Goal: Task Accomplishment & Management: Complete application form

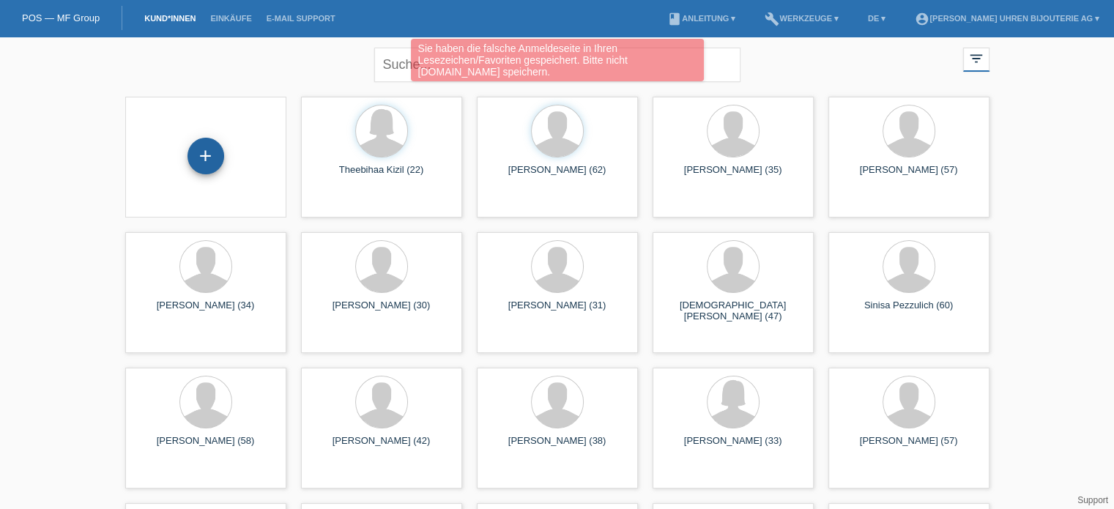
click at [197, 159] on div "+" at bounding box center [205, 156] width 37 height 37
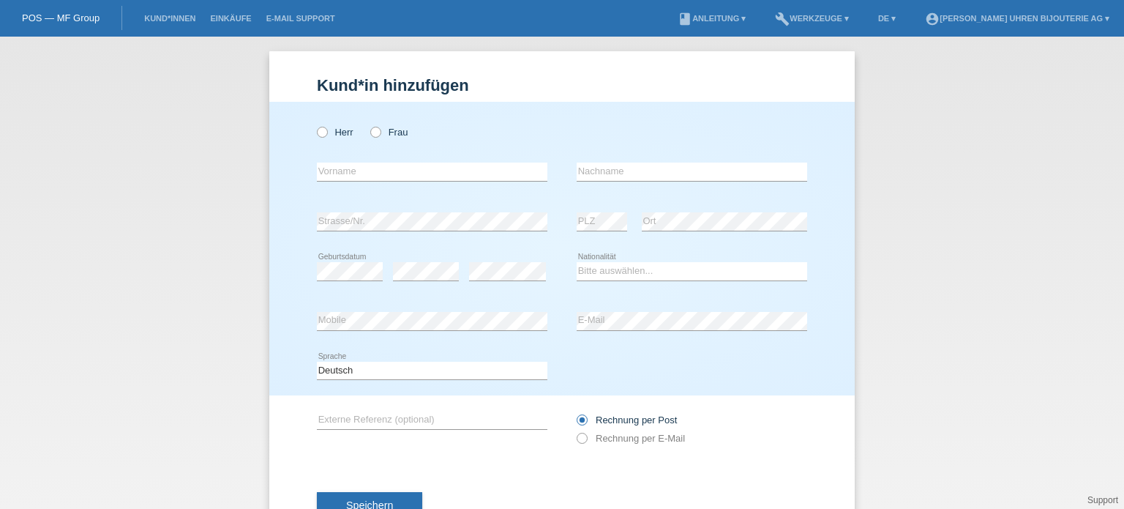
click at [310, 134] on div "Herr Frau error Vorname error" at bounding box center [562, 249] width 586 height 294
click at [315, 124] on icon at bounding box center [315, 124] width 0 height 0
click at [317, 133] on input "Herr" at bounding box center [322, 132] width 10 height 10
radio input "true"
click at [373, 168] on input "text" at bounding box center [432, 172] width 231 height 18
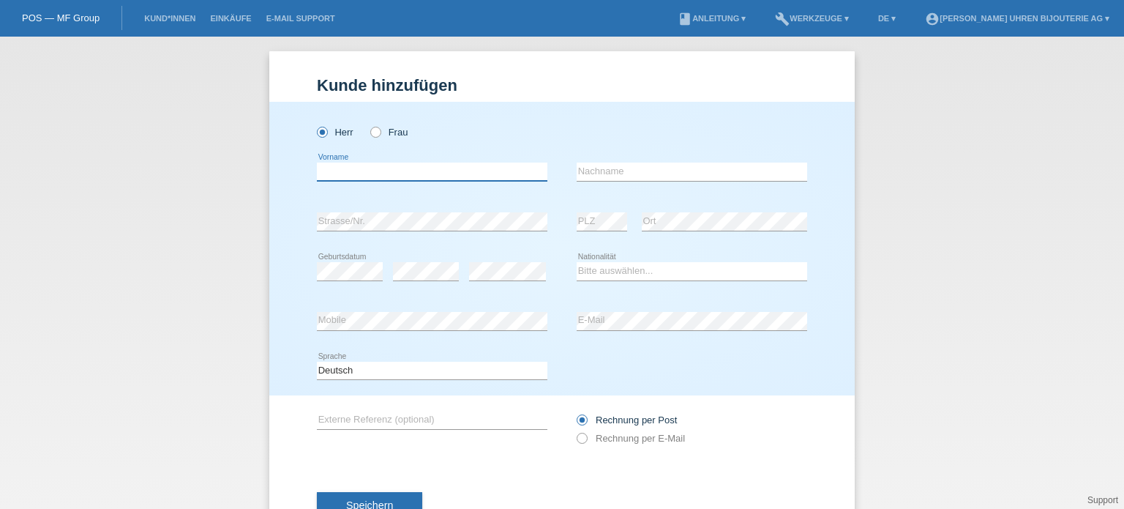
paste input "Arturs"
type input "Arturs"
click at [614, 174] on input "text" at bounding box center [692, 172] width 231 height 18
paste input "Ignatenko"
type input "Ignatenko"
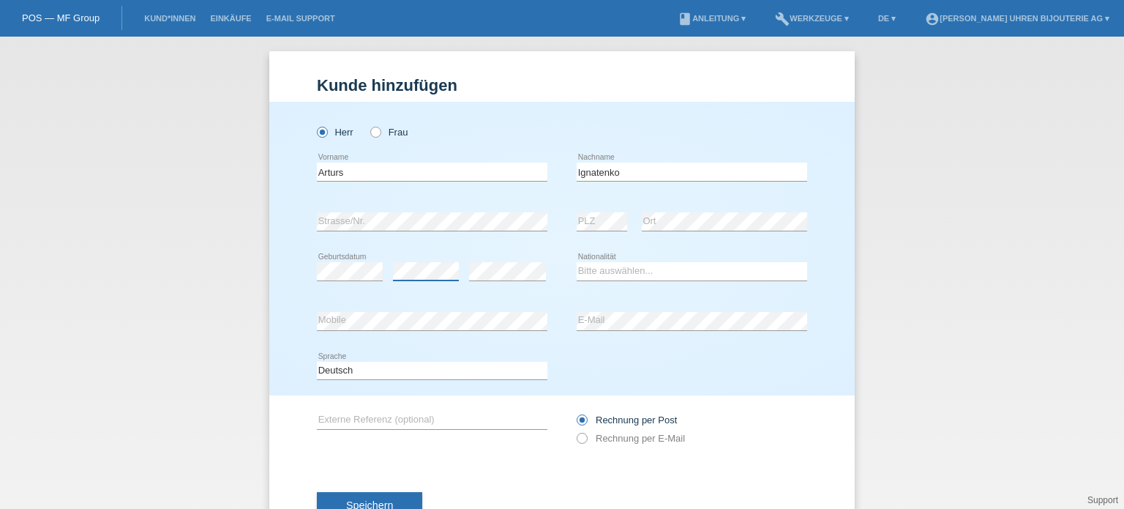
click at [407, 279] on div "error" at bounding box center [426, 271] width 66 height 18
click at [597, 275] on select "Bitte auswählen... Schweiz Deutschland Liechtenstein Österreich ------------ Af…" at bounding box center [692, 271] width 231 height 18
select select "LV"
click at [577, 262] on select "Bitte auswählen... Schweiz Deutschland Liechtenstein Österreich ------------ Af…" at bounding box center [692, 271] width 231 height 18
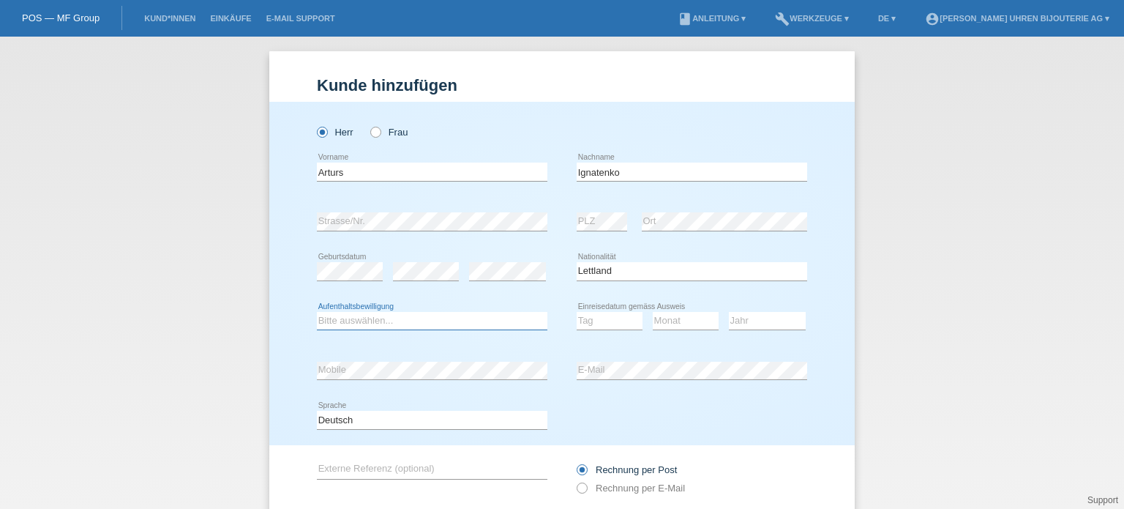
click at [398, 317] on select "Bitte auswählen... C B B - Flüchtlingsstatus Andere" at bounding box center [432, 321] width 231 height 18
select select "B"
click at [317, 312] on select "Bitte auswählen... C B B - Flüchtlingsstatus Andere" at bounding box center [432, 321] width 231 height 18
click at [611, 318] on select "Tag 01 02 03 04 05 06 07 08 09 10 11" at bounding box center [610, 321] width 66 height 18
select select "09"
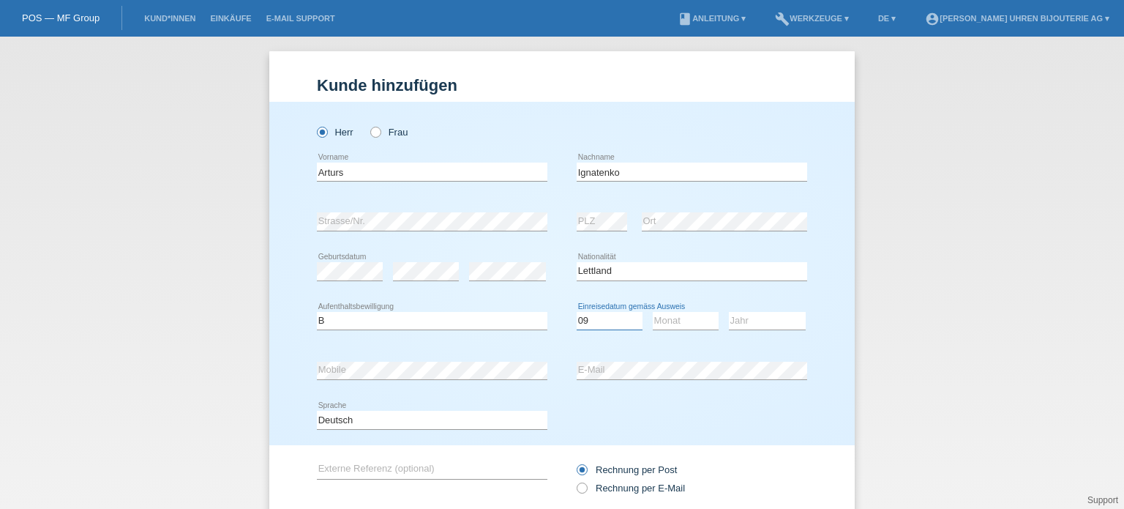
click at [577, 312] on select "Tag 01 02 03 04 05 06 07 08 09 10 11" at bounding box center [610, 321] width 66 height 18
click at [666, 326] on select "Monat 01 02 03 04 05 06 07 08 09 10 11" at bounding box center [686, 321] width 66 height 18
select select "07"
click at [653, 312] on select "Monat 01 02 03 04 05 06 07 08 09 10 11" at bounding box center [686, 321] width 66 height 18
click at [761, 332] on div "Jahr 2025 2024 2023 2022 2021 2020 2019 2018 2017" at bounding box center [767, 321] width 77 height 50
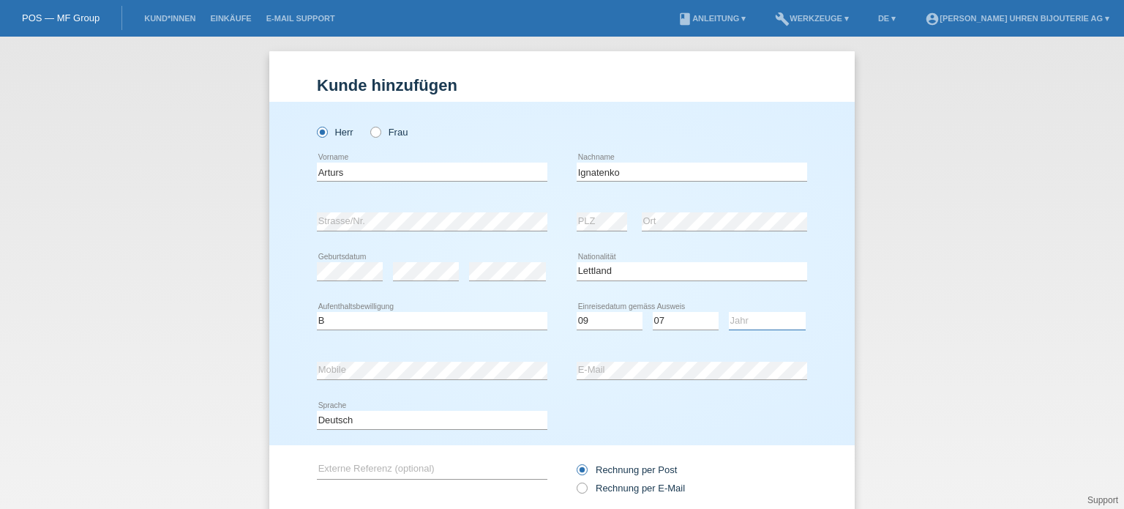
click at [761, 321] on select "Jahr 2025 2024 2023 2022 2021 2020 2019 2018 2017 2016 2015 2014 2013 2012 2011…" at bounding box center [767, 321] width 77 height 18
select select "2019"
click at [729, 312] on select "Jahr 2025 2024 2023 2022 2021 2020 2019 2018 2017 2016 2015 2014 2013 2012 2011…" at bounding box center [767, 321] width 77 height 18
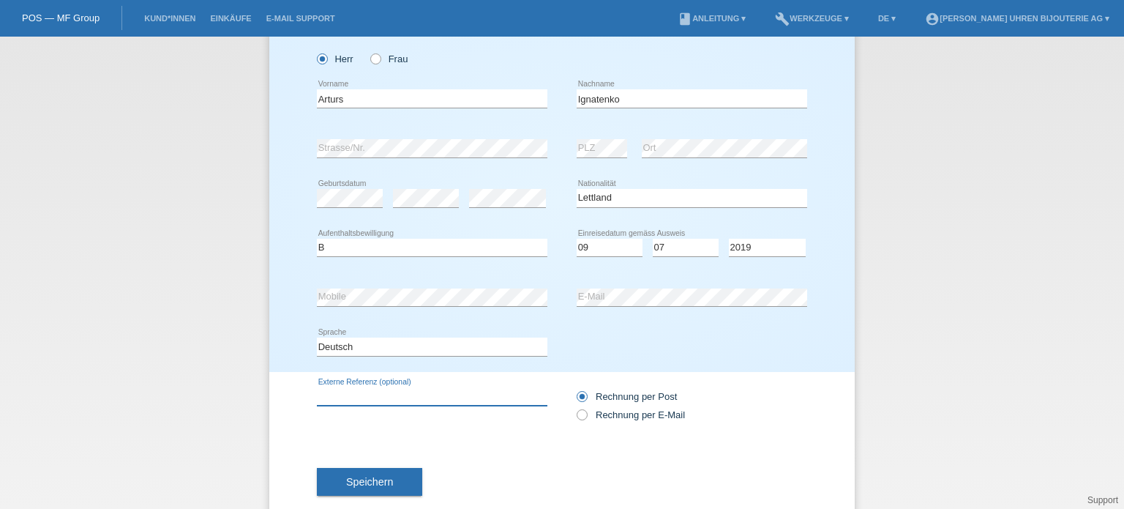
click at [396, 388] on input "text" at bounding box center [432, 396] width 231 height 18
paste input "IW371624"
type input "IW371624"
click at [575, 407] on icon at bounding box center [575, 407] width 0 height 0
click at [577, 416] on input "Rechnung per E-Mail" at bounding box center [582, 418] width 10 height 18
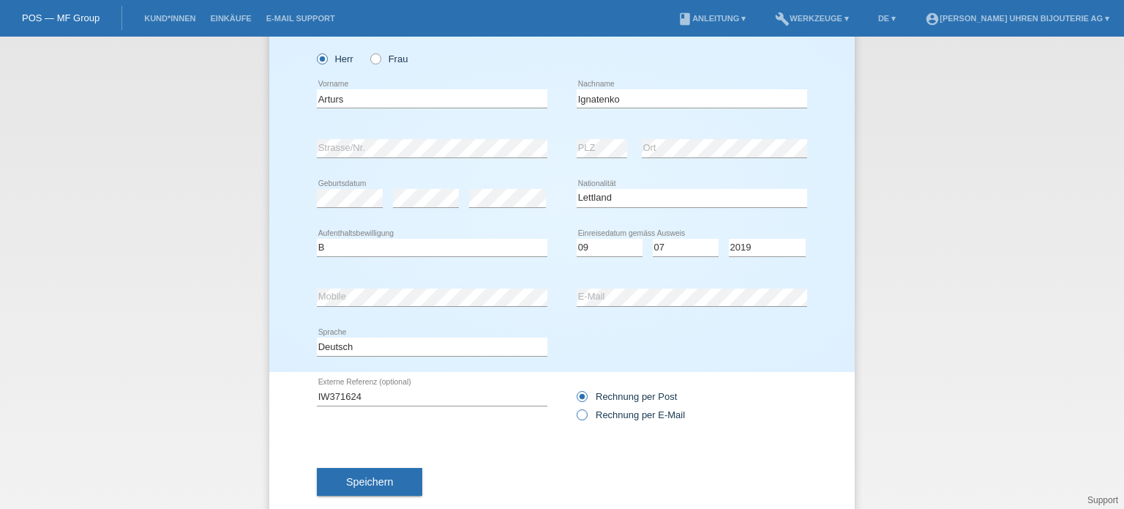
radio input "true"
click at [368, 476] on span "Speichern" at bounding box center [369, 482] width 47 height 12
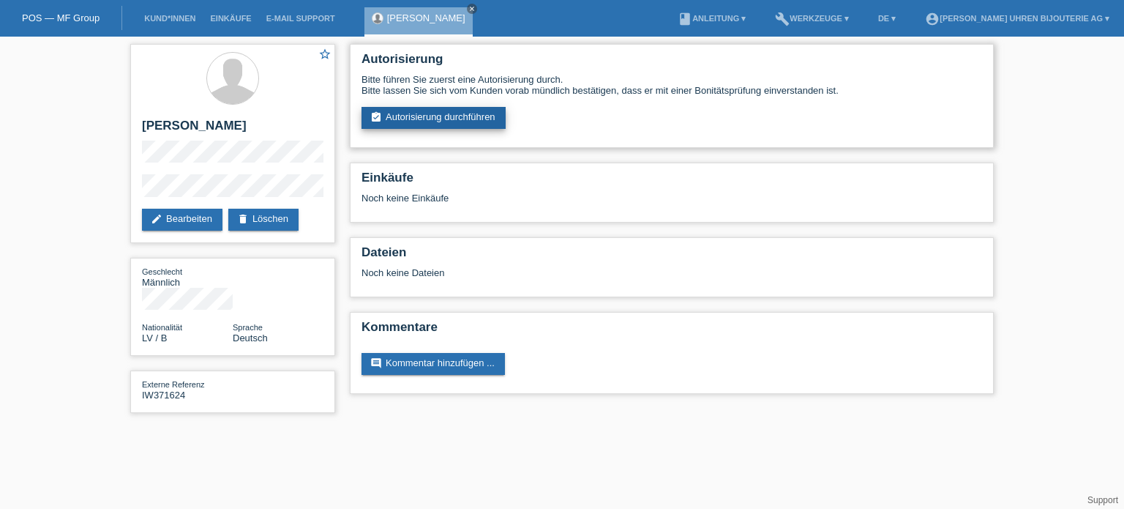
click at [436, 113] on link "assignment_turned_in Autorisierung durchführen" at bounding box center [434, 118] width 144 height 22
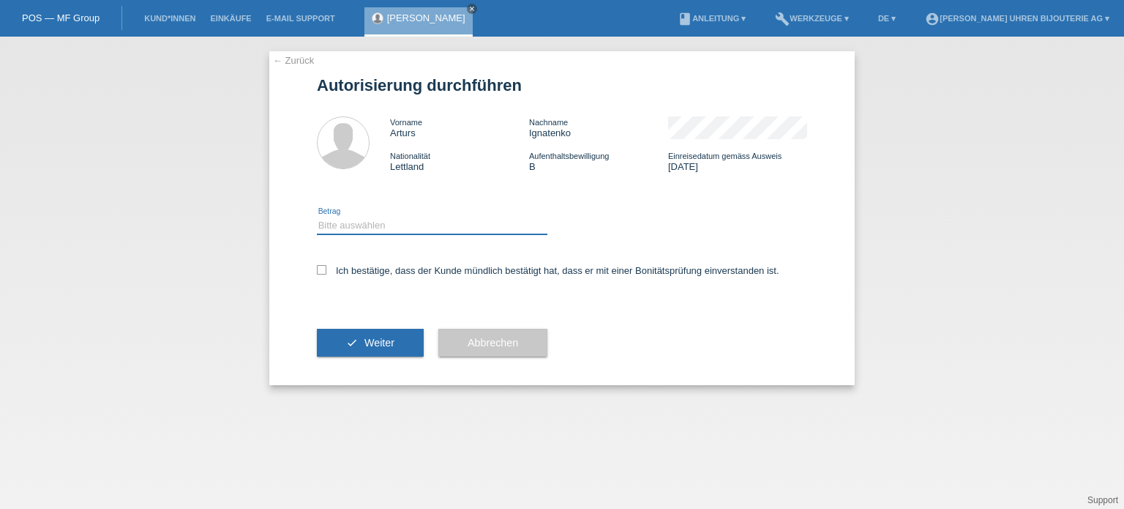
click at [414, 223] on select "Bitte auswählen CHF 1.00 - CHF 499.00 CHF 500.00 - CHF 1'999.00 CHF 2'000.00 - …" at bounding box center [432, 226] width 231 height 18
select select "3"
click at [317, 217] on select "Bitte auswählen CHF 1.00 - CHF 499.00 CHF 500.00 - CHF 1'999.00 CHF 2'000.00 - …" at bounding box center [432, 226] width 231 height 18
click at [325, 269] on icon at bounding box center [322, 270] width 10 height 10
click at [325, 269] on input "Ich bestätige, dass der Kunde mündlich bestätigt hat, dass er mit einer Bonität…" at bounding box center [322, 270] width 10 height 10
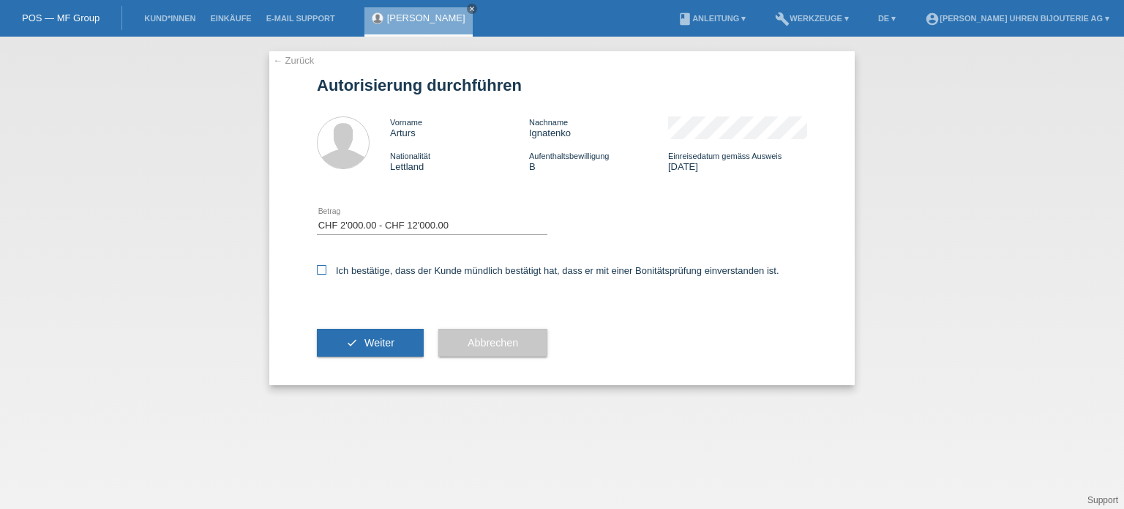
checkbox input "true"
click at [370, 357] on div "check Weiter" at bounding box center [370, 342] width 107 height 85
click at [368, 344] on span "Weiter" at bounding box center [380, 343] width 30 height 12
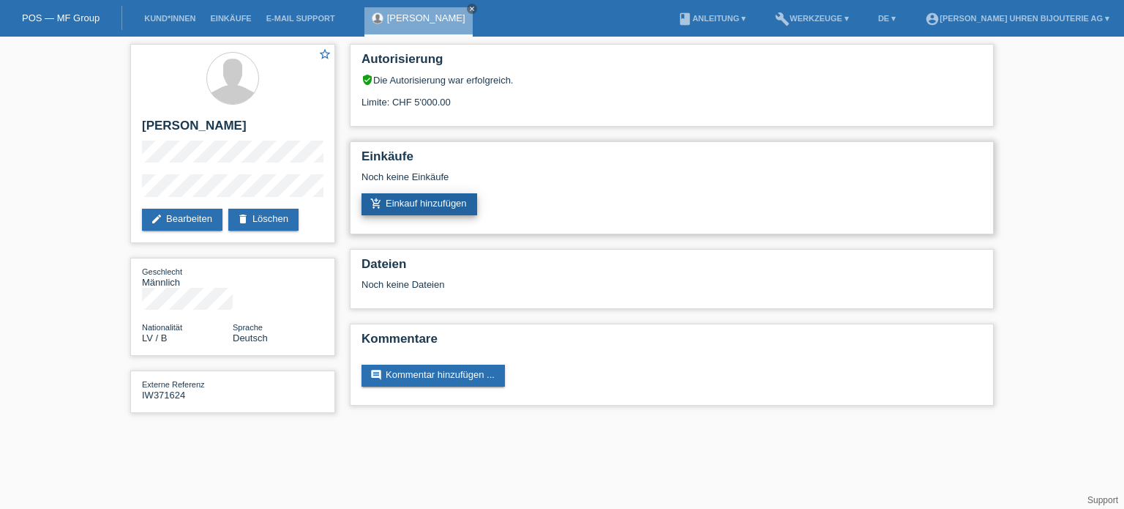
click at [411, 207] on link "add_shopping_cart Einkauf hinzufügen" at bounding box center [420, 204] width 116 height 22
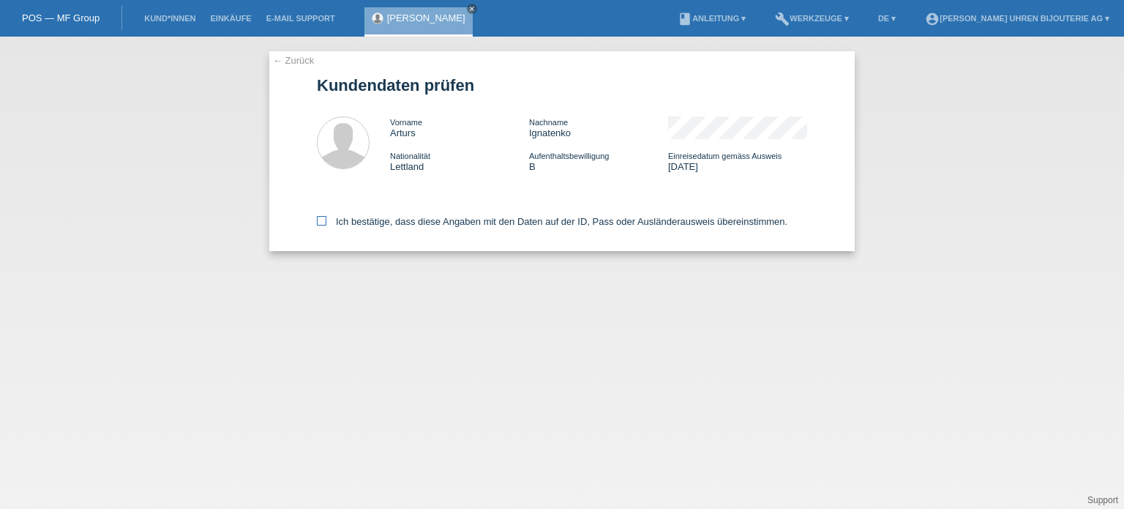
click at [325, 221] on icon at bounding box center [322, 221] width 10 height 10
click at [325, 221] on input "Ich bestätige, dass diese Angaben mit den Daten auf der ID, Pass oder Ausländer…" at bounding box center [322, 221] width 10 height 10
checkbox input "true"
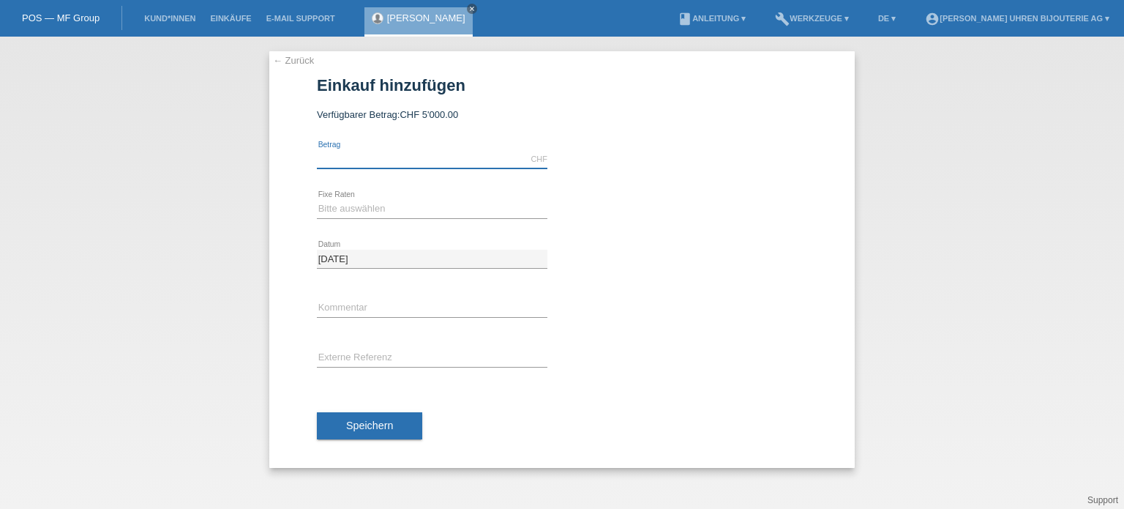
click at [381, 158] on input "text" at bounding box center [432, 159] width 231 height 18
type input "5000.00"
click at [368, 207] on select "Bitte auswählen 6 Raten 12 Raten 18 Raten 24 Raten" at bounding box center [432, 209] width 231 height 18
click at [351, 216] on select "Bitte auswählen 6 Raten 12 Raten 18 Raten 24 Raten" at bounding box center [432, 209] width 231 height 18
select select "541"
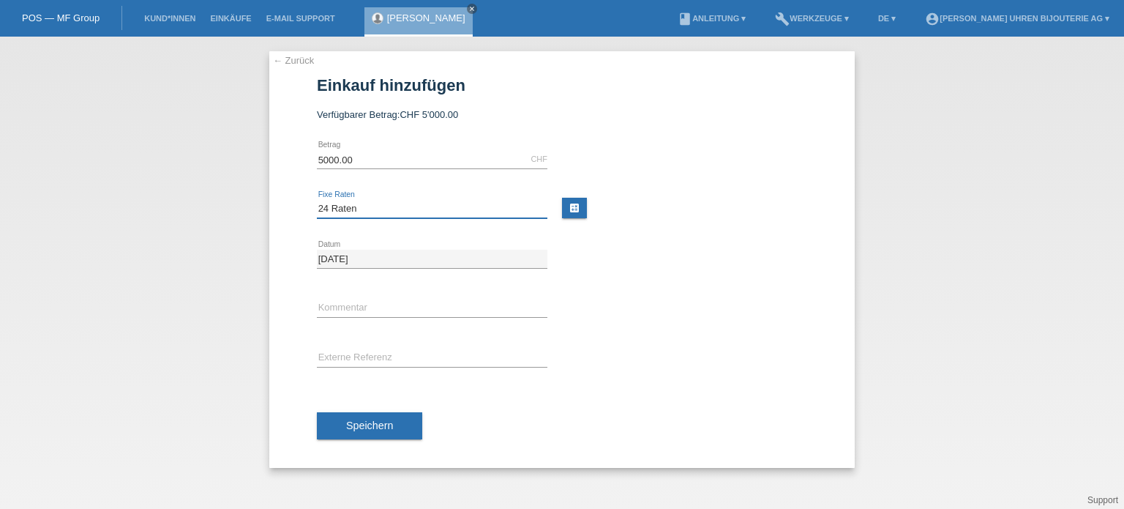
click at [317, 200] on select "Bitte auswählen 6 Raten 12 Raten 18 Raten 24 Raten" at bounding box center [432, 209] width 231 height 18
click at [344, 299] on input "text" at bounding box center [432, 308] width 231 height 18
type input "BG"
click at [377, 357] on input "text" at bounding box center [432, 358] width 231 height 18
paste input "IW371624"
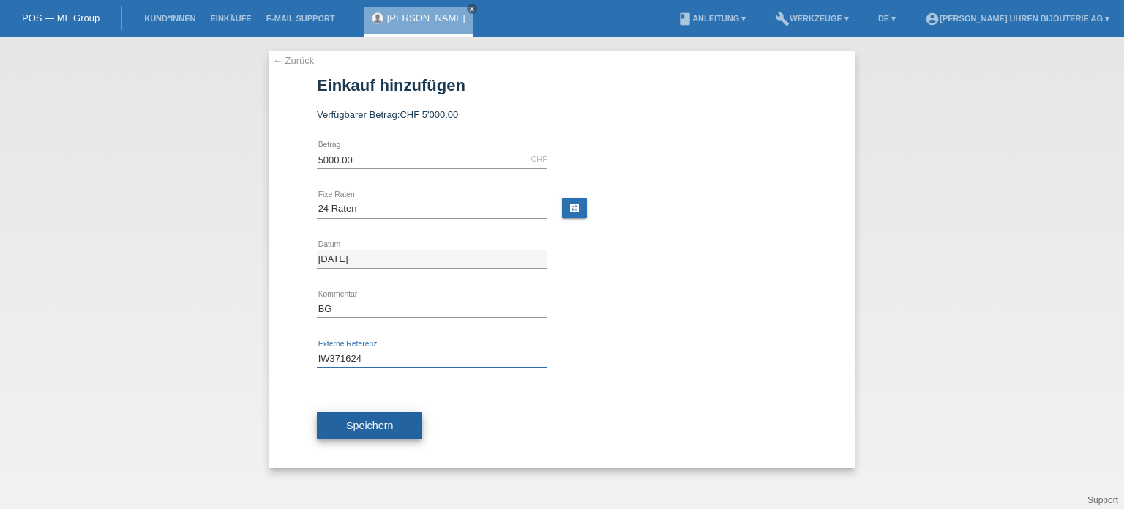
type input "IW371624"
click at [373, 427] on span "Speichern" at bounding box center [369, 425] width 47 height 12
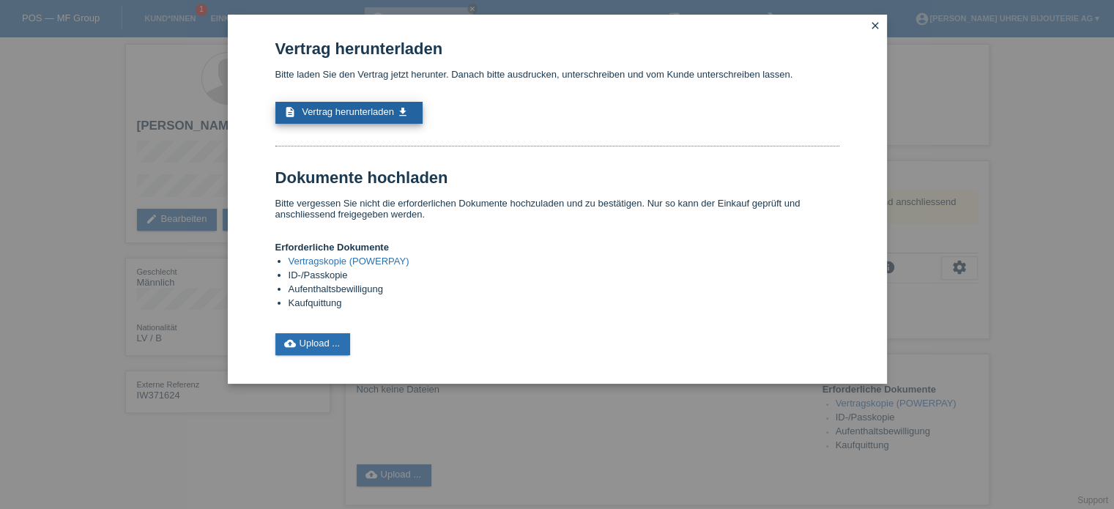
click at [364, 111] on span "Vertrag herunterladen" at bounding box center [348, 111] width 92 height 11
click at [876, 24] on icon "close" at bounding box center [875, 26] width 12 height 12
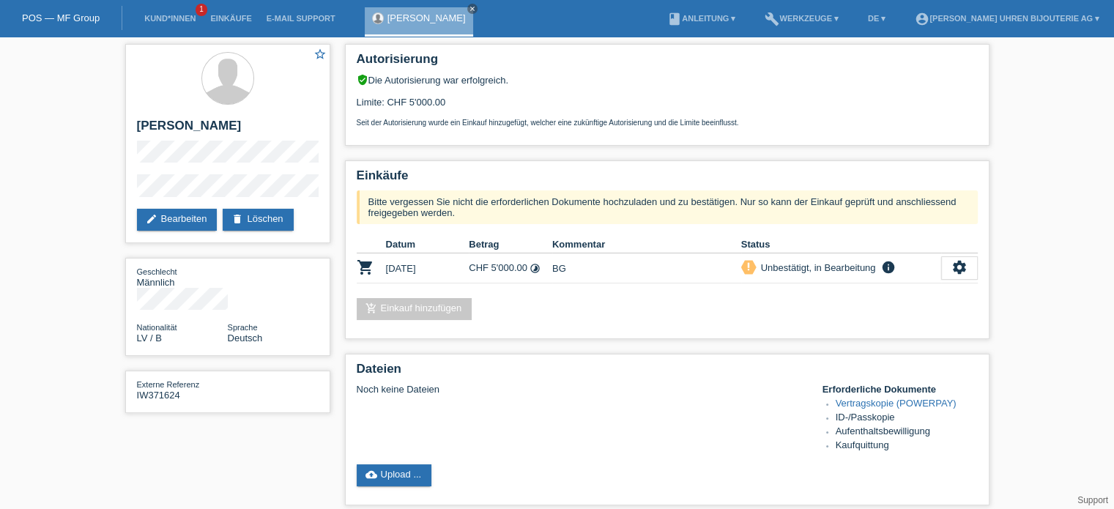
click at [59, 19] on link "POS — MF Group" at bounding box center [61, 17] width 78 height 11
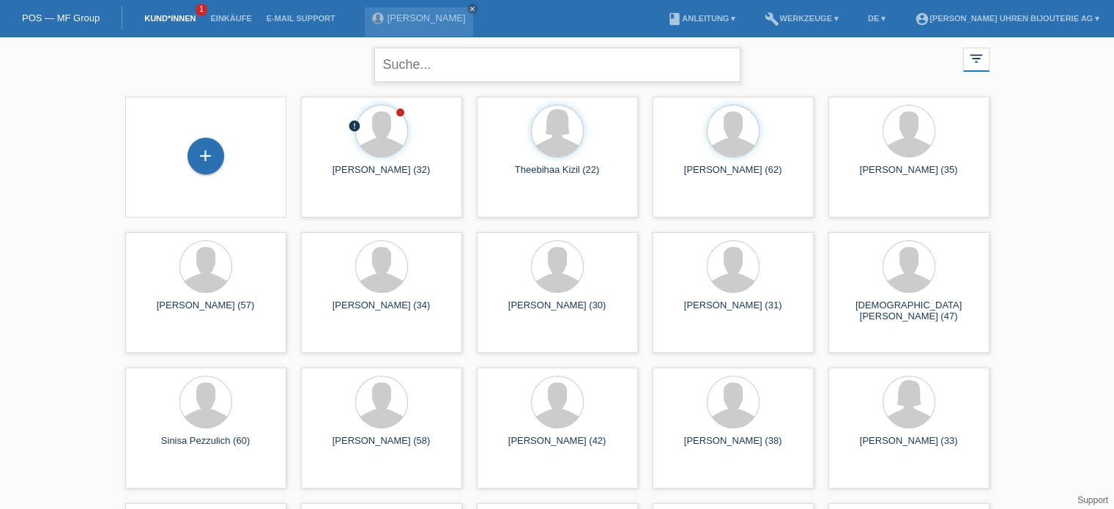
click at [540, 61] on input "text" at bounding box center [557, 65] width 366 height 34
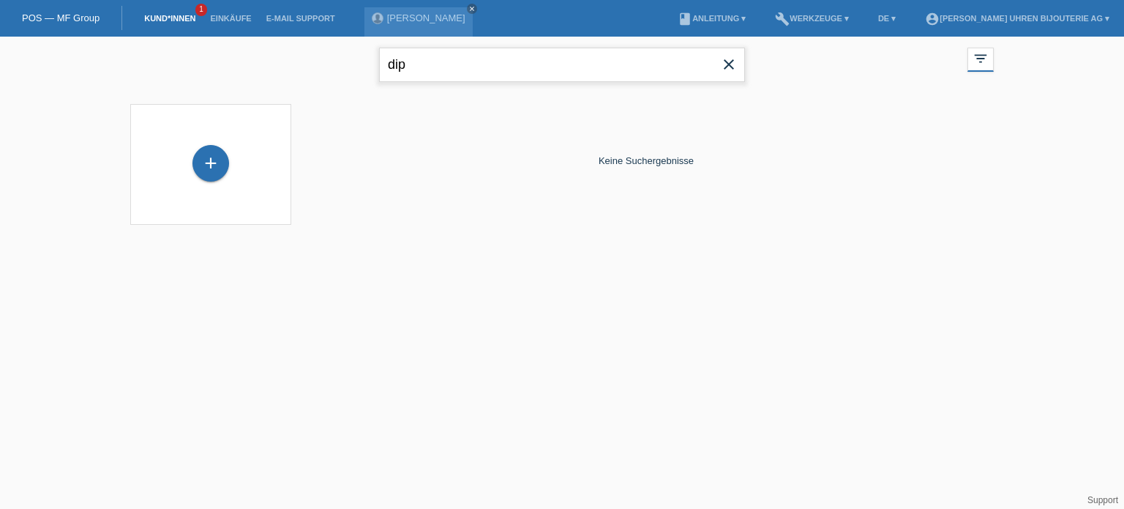
type input "dip"
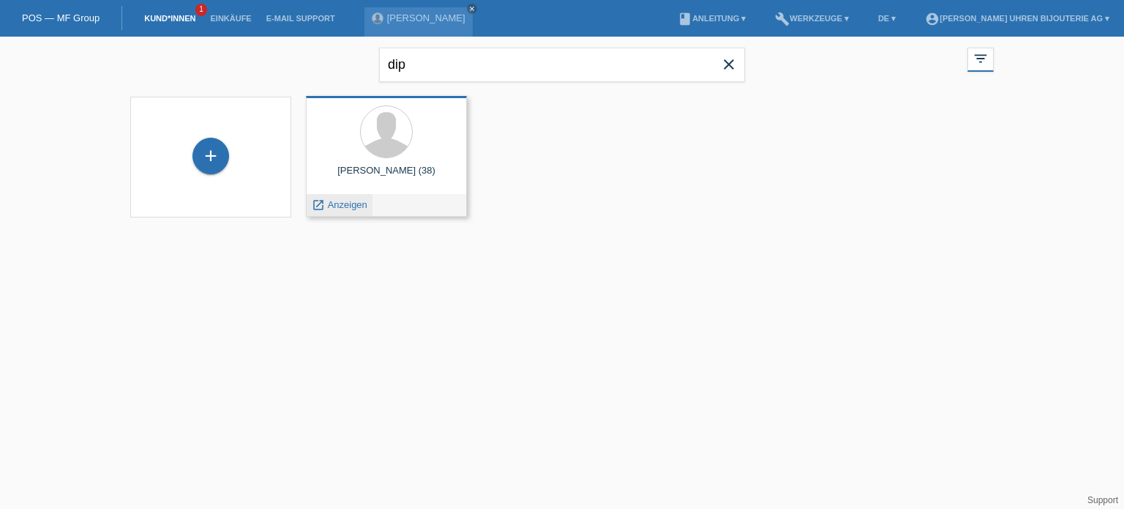
click at [343, 204] on span "Anzeigen" at bounding box center [348, 204] width 40 height 11
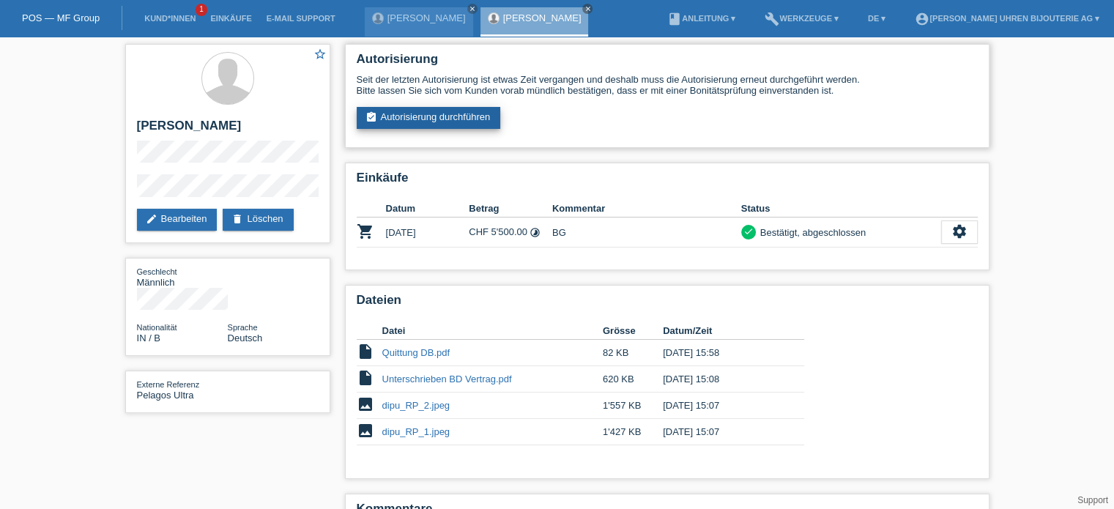
click at [474, 128] on link "assignment_turned_in Autorisierung durchführen" at bounding box center [429, 118] width 144 height 22
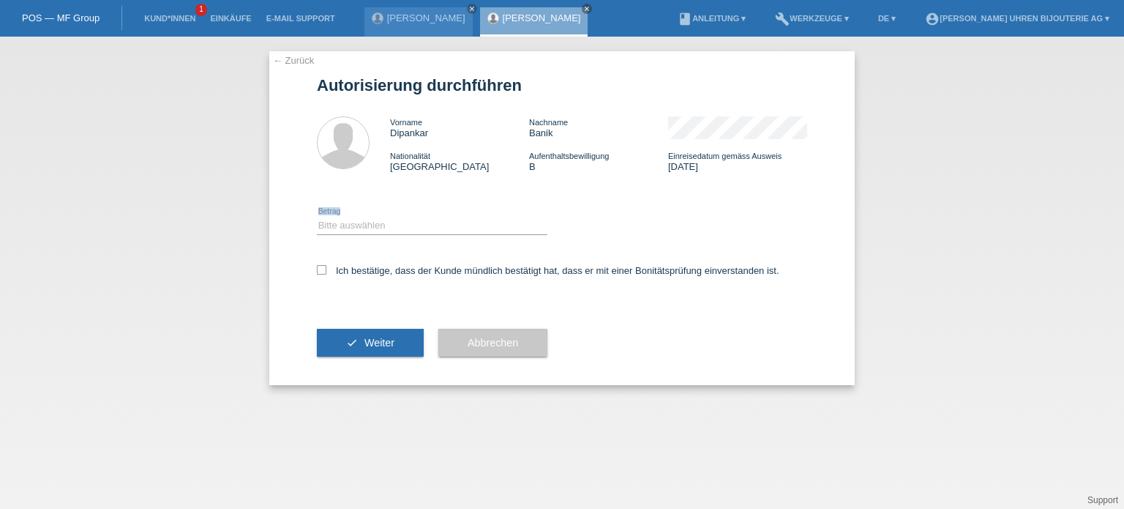
drag, startPoint x: 394, startPoint y: 237, endPoint x: 392, endPoint y: 228, distance: 9.6
click at [394, 233] on div "Bitte auswählen CHF 1.00 - CHF 499.00 CHF 500.00 - CHF 1'999.00 CHF 2'000.00 - …" at bounding box center [432, 226] width 231 height 50
click at [392, 228] on select "Bitte auswählen CHF 1.00 - CHF 499.00 CHF 500.00 - CHF 1'999.00 CHF 2'000.00 - …" at bounding box center [432, 226] width 231 height 18
select select "3"
click at [317, 217] on select "Bitte auswählen CHF 1.00 - CHF 499.00 CHF 500.00 - CHF 1'999.00 CHF 2'000.00 - …" at bounding box center [432, 226] width 231 height 18
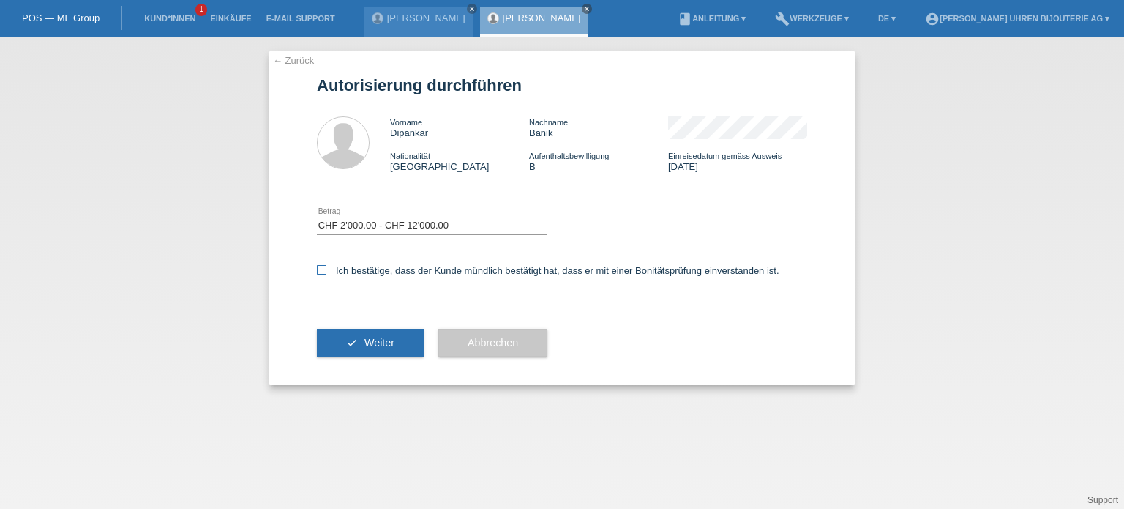
click at [325, 267] on icon at bounding box center [322, 270] width 10 height 10
click at [325, 267] on input "Ich bestätige, dass der Kunde mündlich bestätigt hat, dass er mit einer Bonität…" at bounding box center [322, 270] width 10 height 10
checkbox input "true"
click at [349, 350] on button "check Weiter" at bounding box center [370, 343] width 107 height 28
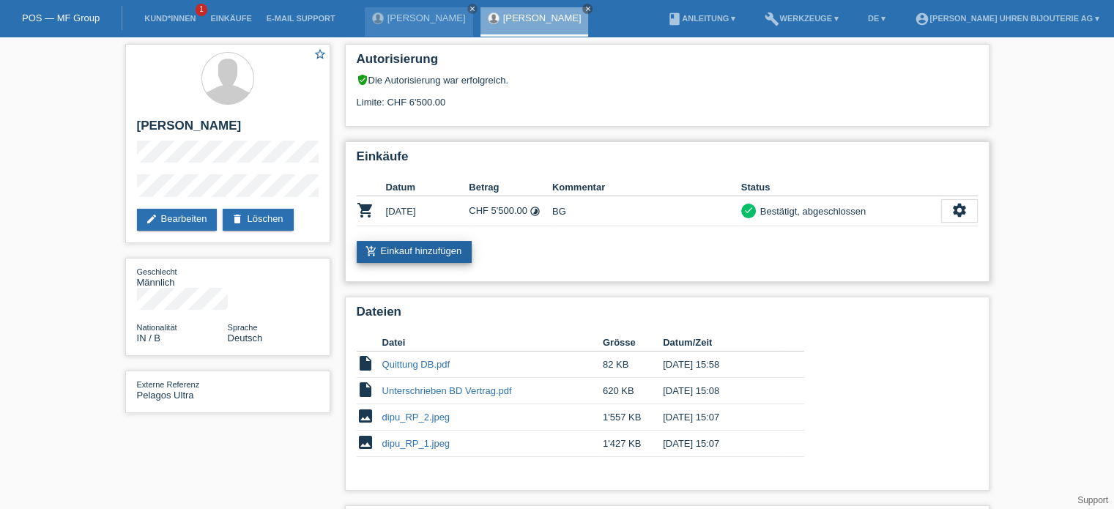
click at [417, 253] on link "add_shopping_cart Einkauf hinzufügen" at bounding box center [415, 252] width 116 height 22
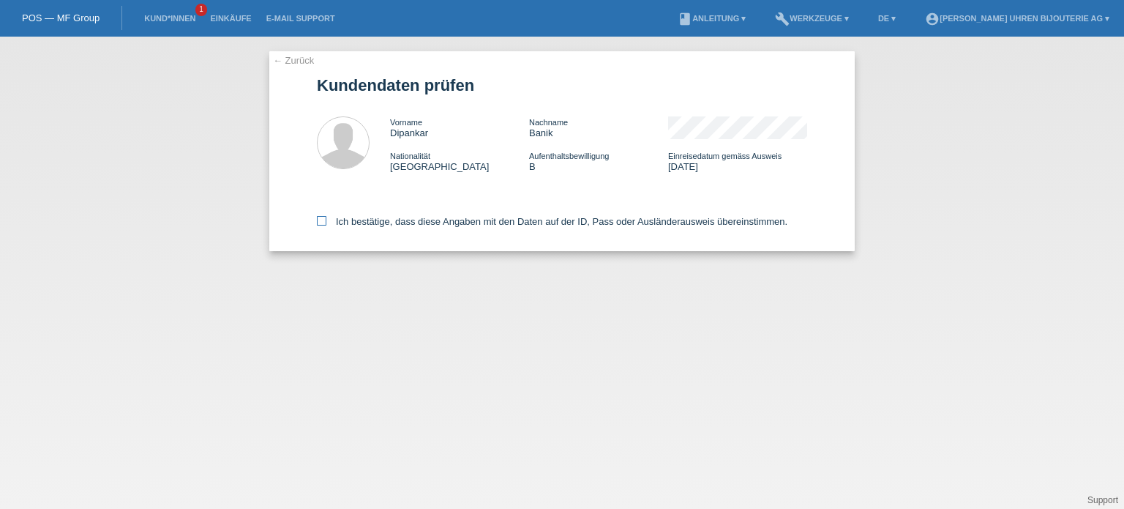
click at [324, 224] on icon at bounding box center [322, 221] width 10 height 10
click at [324, 224] on input "Ich bestätige, dass diese Angaben mit den Daten auf der ID, Pass oder Ausländer…" at bounding box center [322, 221] width 10 height 10
checkbox input "true"
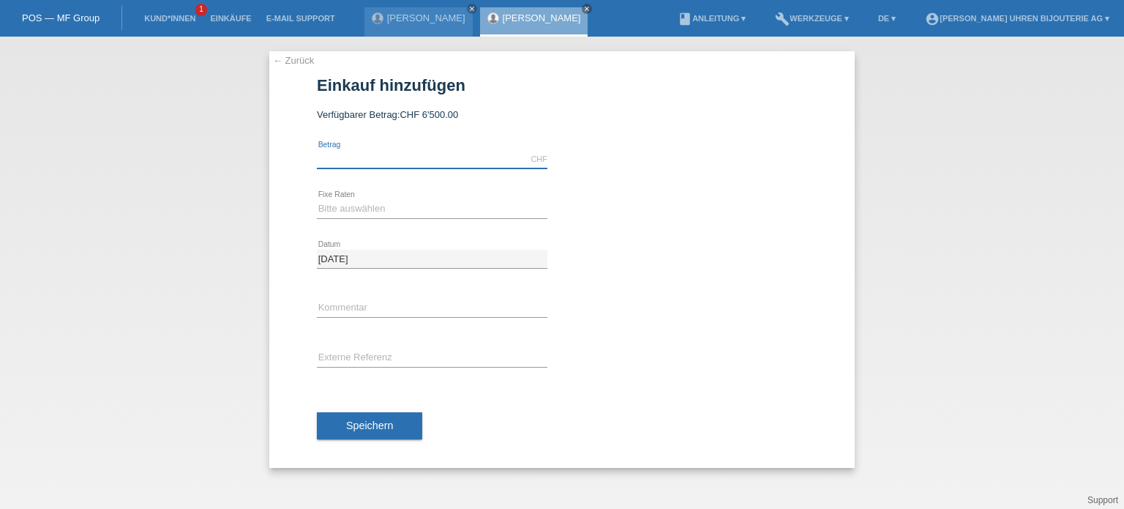
click at [347, 161] on input "text" at bounding box center [432, 159] width 231 height 18
type input "4400.00"
click at [381, 210] on select "Bitte auswählen 6 Raten 12 Raten 18 Raten 24 Raten" at bounding box center [432, 209] width 231 height 18
select select "541"
click at [317, 200] on select "Bitte auswählen 6 Raten 12 Raten 18 Raten 24 Raten" at bounding box center [432, 209] width 231 height 18
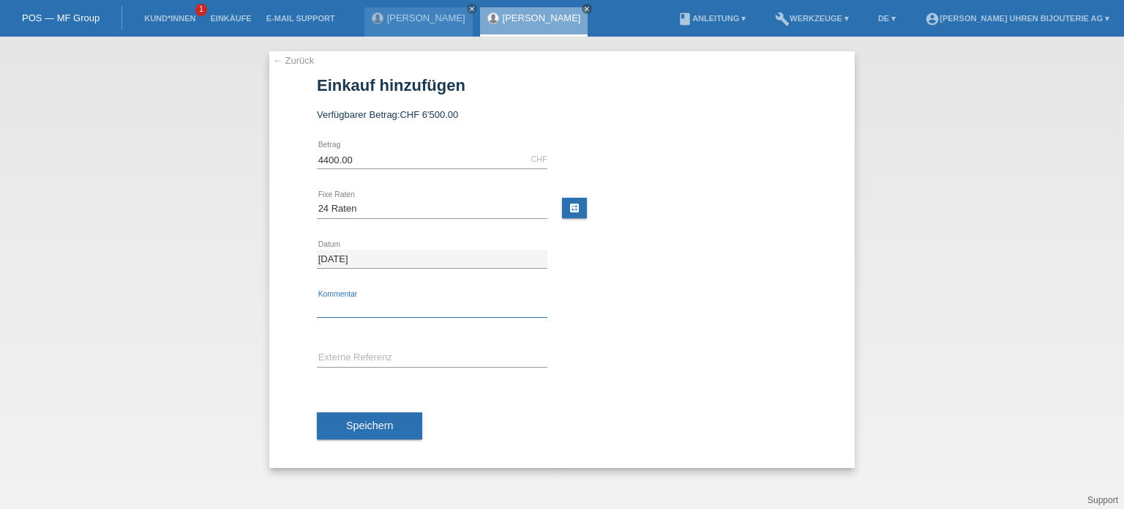
click at [368, 309] on input "text" at bounding box center [432, 308] width 231 height 18
type input "BG"
click at [385, 354] on input "text" at bounding box center [432, 358] width 231 height 18
paste input "M7939G1A0NRU-0001"
type input "M7939G1A0NRU-0001"
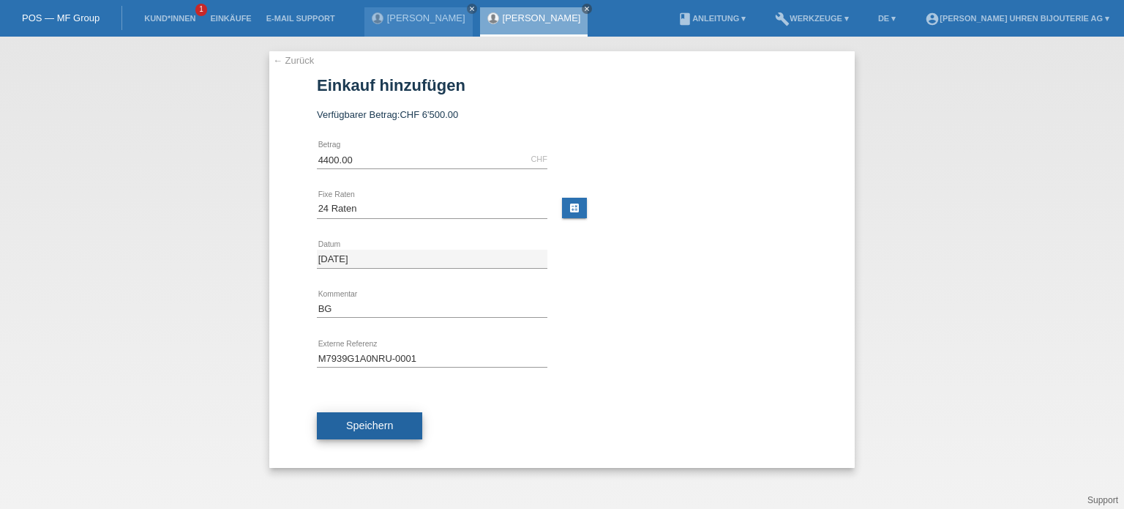
click at [372, 425] on span "Speichern" at bounding box center [369, 425] width 47 height 12
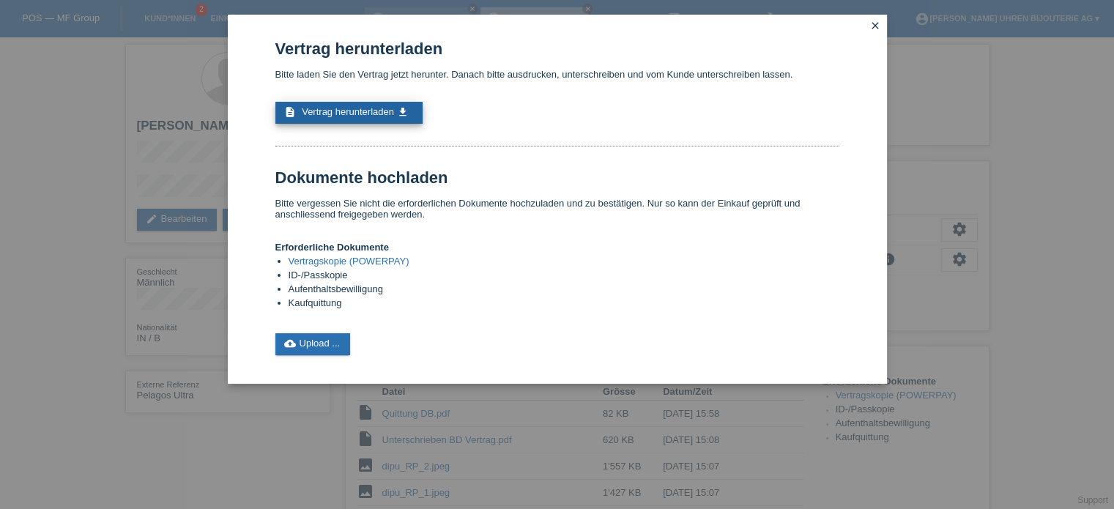
click at [332, 111] on span "Vertrag herunterladen" at bounding box center [348, 111] width 92 height 11
